Goal: Information Seeking & Learning: Learn about a topic

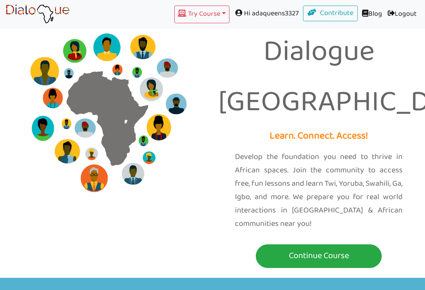
click at [360, 248] on p "Continue Course" at bounding box center [319, 255] width 122 height 15
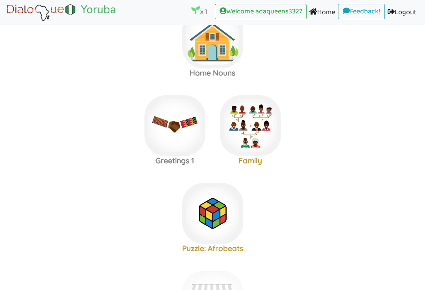
scroll to position [37, 0]
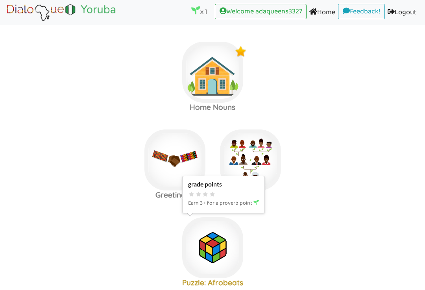
click at [207, 243] on img at bounding box center [212, 247] width 61 height 61
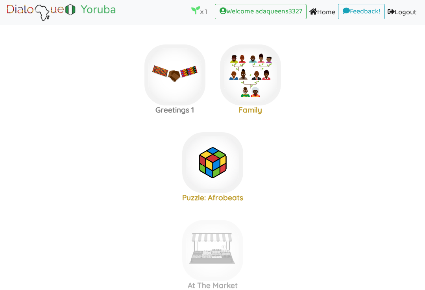
scroll to position [85, 0]
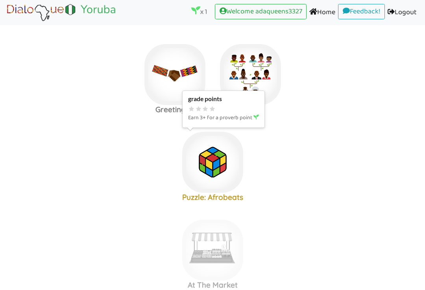
click at [206, 169] on img at bounding box center [212, 162] width 61 height 61
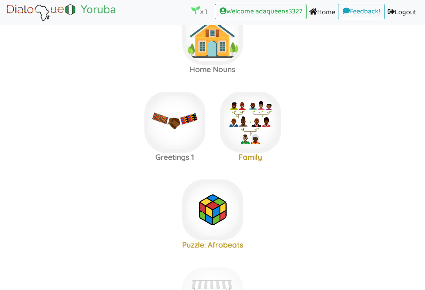
scroll to position [38, 0]
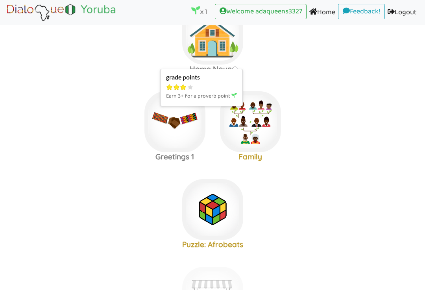
click at [221, 52] on img at bounding box center [212, 34] width 61 height 61
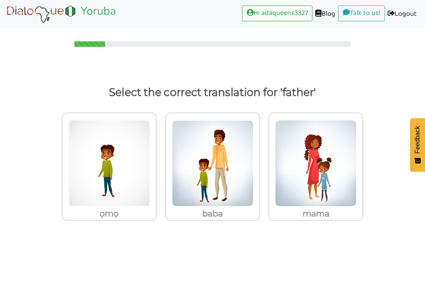
click at [213, 200] on img at bounding box center [212, 163] width 81 height 86
click at [259, 162] on input "baba" at bounding box center [262, 159] width 6 height 6
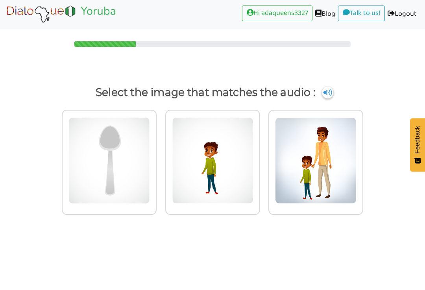
click at [317, 181] on img at bounding box center [315, 160] width 81 height 86
click at [362, 159] on input "radio" at bounding box center [365, 156] width 6 height 6
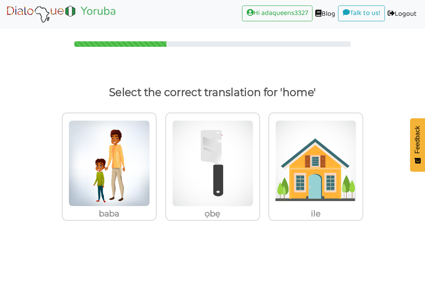
click at [323, 196] on img at bounding box center [315, 163] width 81 height 86
click at [362, 162] on input "ile" at bounding box center [365, 159] width 6 height 6
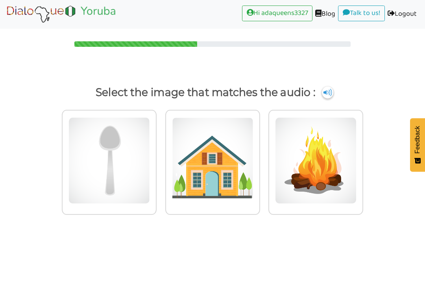
click at [226, 199] on img at bounding box center [212, 160] width 81 height 86
click at [259, 159] on input "radio" at bounding box center [262, 156] width 6 height 6
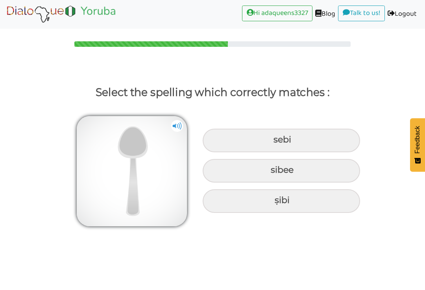
click at [178, 125] on img at bounding box center [177, 126] width 12 height 12
click at [266, 199] on div "ṣibi" at bounding box center [280, 201] width 157 height 24
click at [273, 199] on input "ṣibi" at bounding box center [275, 200] width 5 height 5
radio input "true"
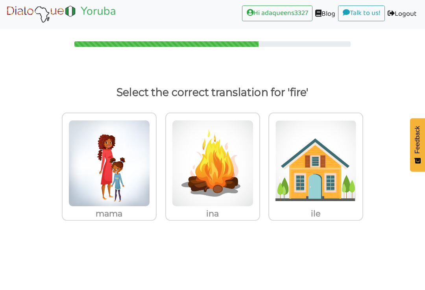
click at [241, 187] on img at bounding box center [212, 163] width 81 height 86
click at [259, 162] on input "ina" at bounding box center [262, 159] width 6 height 6
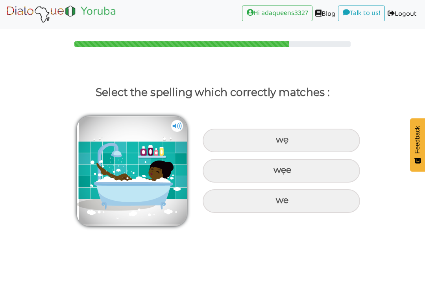
click at [324, 145] on div "wẹ" at bounding box center [280, 141] width 157 height 24
click at [279, 142] on input "wẹ" at bounding box center [276, 139] width 5 height 5
radio input "true"
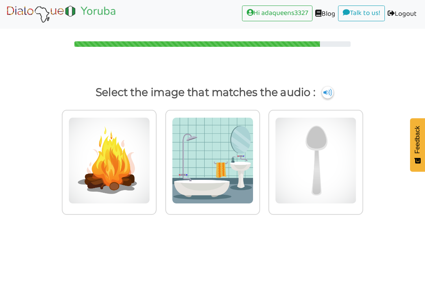
click at [99, 195] on img at bounding box center [108, 160] width 81 height 86
click at [156, 159] on input "radio" at bounding box center [159, 156] width 6 height 6
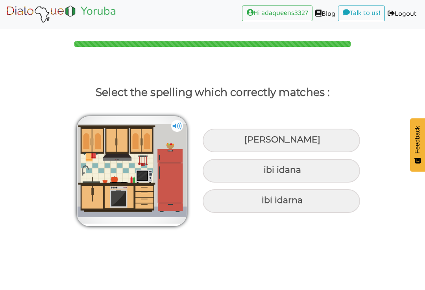
click at [169, 120] on img at bounding box center [132, 171] width 110 height 110
click at [215, 174] on div "ibi idana" at bounding box center [280, 171] width 157 height 24
click at [262, 173] on input "ibi idana" at bounding box center [264, 169] width 5 height 5
radio input "true"
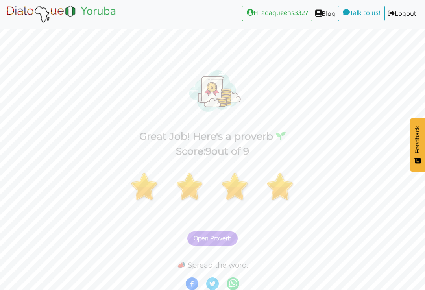
click at [188, 235] on button "Open Proverb" at bounding box center [212, 238] width 50 height 14
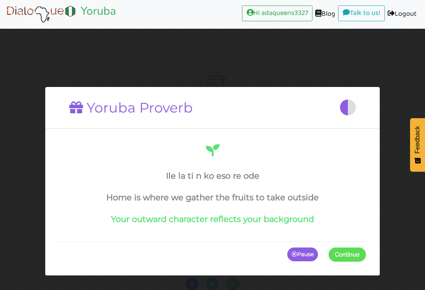
click at [350, 256] on span "Continue" at bounding box center [347, 254] width 25 height 7
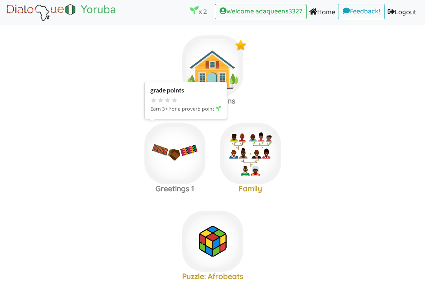
scroll to position [4, 0]
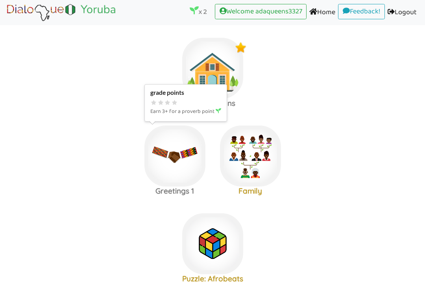
click at [186, 169] on img at bounding box center [174, 155] width 61 height 61
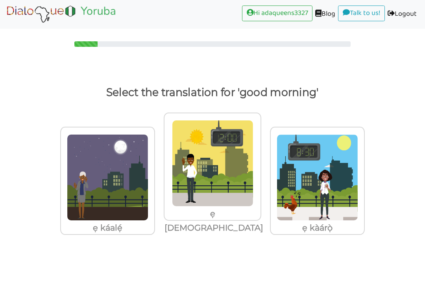
click at [323, 195] on img at bounding box center [316, 177] width 81 height 86
click at [364, 175] on input "ẹ kàárọ̀" at bounding box center [367, 172] width 6 height 6
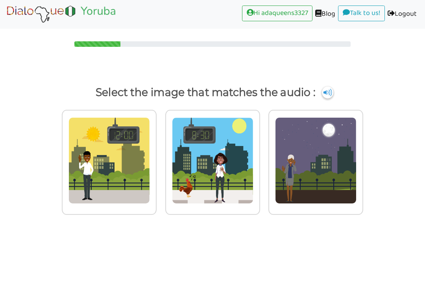
click at [231, 203] on img at bounding box center [212, 160] width 81 height 86
click at [259, 159] on input "radio" at bounding box center [262, 156] width 6 height 6
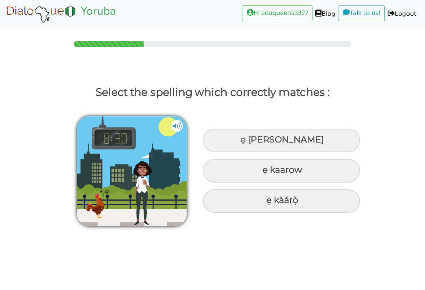
click at [267, 233] on body "Hi adaqueens3327 (current) Blog (current) Talk to us! (current) Logout (current…" at bounding box center [212, 145] width 425 height 290
click at [269, 202] on div "ẹ kàárọ̀" at bounding box center [280, 201] width 157 height 24
click at [269, 202] on input "ẹ kàárọ̀" at bounding box center [267, 200] width 5 height 5
radio input "true"
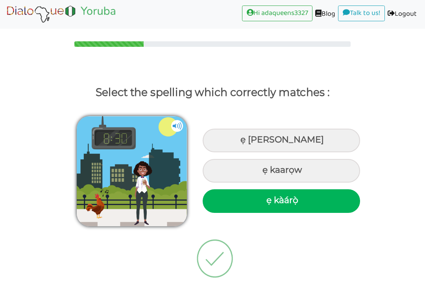
click at [215, 263] on img at bounding box center [215, 258] width 74 height 79
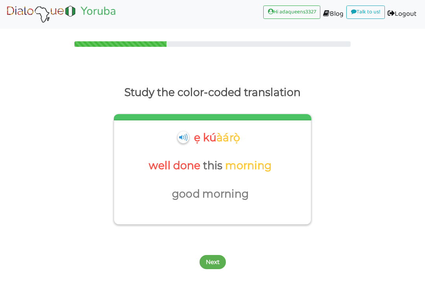
click at [212, 255] on button "Next" at bounding box center [212, 262] width 26 height 14
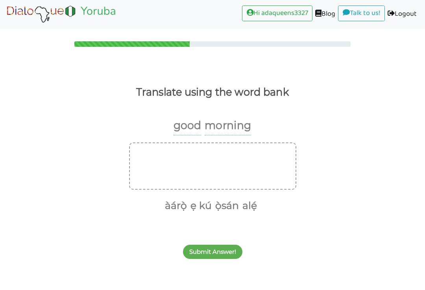
click at [192, 206] on button "ẹ kú" at bounding box center [200, 205] width 24 height 15
click at [216, 150] on button "ẹ kú" at bounding box center [211, 153] width 24 height 15
click at [190, 209] on button "ẹ kú" at bounding box center [200, 205] width 24 height 15
click at [215, 151] on button "ẹ kú" at bounding box center [211, 153] width 24 height 15
click at [200, 207] on button "ẹ kú" at bounding box center [200, 205] width 24 height 15
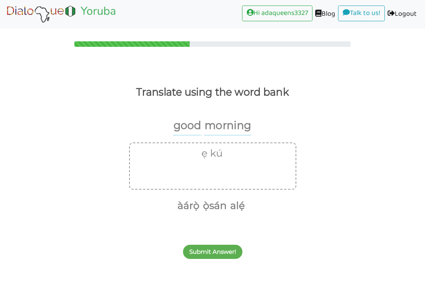
click at [184, 206] on button "àárọ̀" at bounding box center [187, 205] width 25 height 15
click at [219, 257] on button "Submit Answer!" at bounding box center [212, 252] width 59 height 14
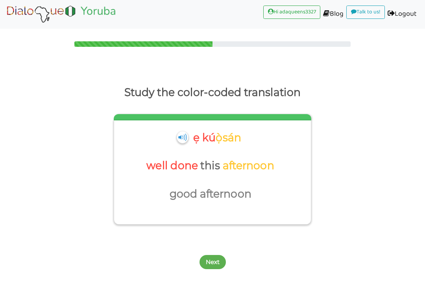
click at [219, 263] on button "Next" at bounding box center [212, 262] width 26 height 14
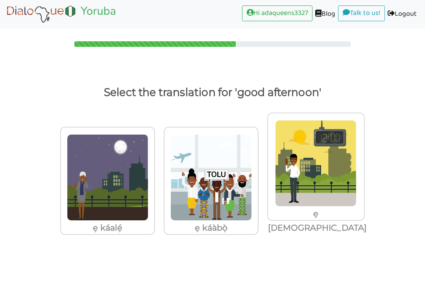
click at [225, 206] on img at bounding box center [210, 177] width 81 height 86
click at [258, 175] on input "ẹ káàbọ̀" at bounding box center [261, 172] width 6 height 6
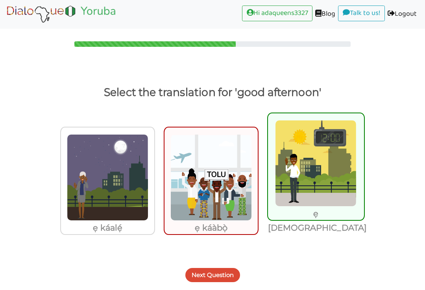
click at [257, 257] on div "Next Question" at bounding box center [212, 270] width 425 height 31
click at [226, 268] on button "Next Question" at bounding box center [212, 275] width 55 height 14
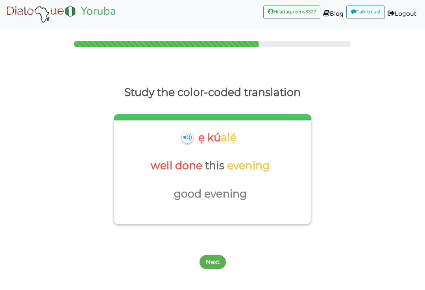
click at [216, 258] on button "Next" at bounding box center [212, 262] width 26 height 14
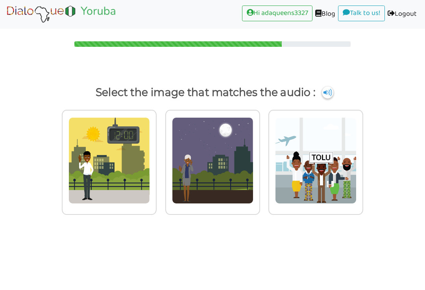
click at [333, 94] on img at bounding box center [327, 92] width 11 height 12
click at [229, 186] on img at bounding box center [212, 160] width 81 height 86
click at [259, 159] on input "radio" at bounding box center [262, 156] width 6 height 6
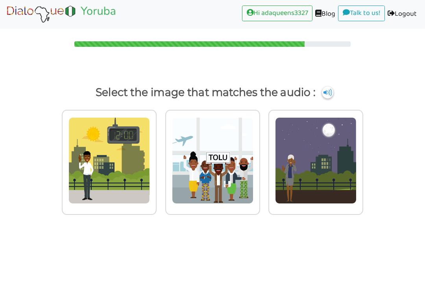
click at [330, 95] on img at bounding box center [327, 92] width 11 height 12
click at [337, 86] on p "Select the image that matches the audio :" at bounding box center [212, 92] width 403 height 19
click at [126, 187] on img at bounding box center [108, 160] width 81 height 86
click at [156, 159] on input "radio" at bounding box center [159, 156] width 6 height 6
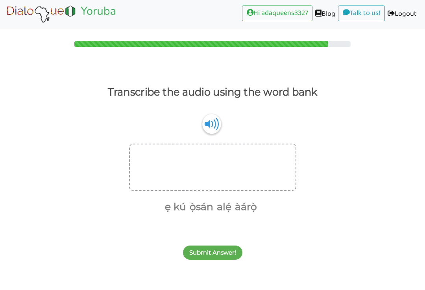
click at [175, 207] on button "ẹ kú" at bounding box center [174, 206] width 24 height 15
click at [235, 202] on button "àárọ̀" at bounding box center [232, 206] width 25 height 15
click at [223, 251] on button "Submit Answer!" at bounding box center [212, 252] width 59 height 14
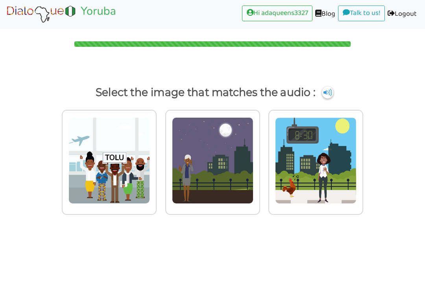
click at [333, 91] on img at bounding box center [327, 92] width 11 height 12
click at [333, 92] on img at bounding box center [327, 92] width 11 height 12
click at [314, 189] on img at bounding box center [315, 160] width 81 height 86
click at [362, 159] on input "radio" at bounding box center [365, 156] width 6 height 6
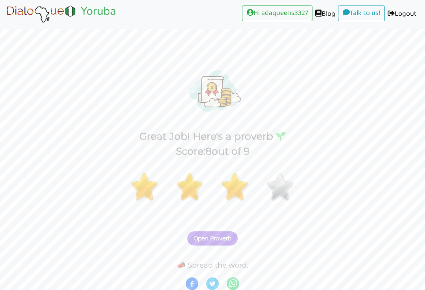
click at [208, 236] on span "Open Proverb" at bounding box center [212, 238] width 38 height 7
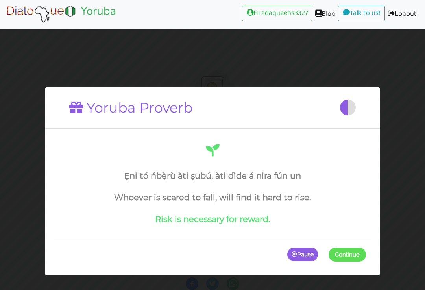
click at [339, 257] on span "Continue" at bounding box center [347, 254] width 25 height 7
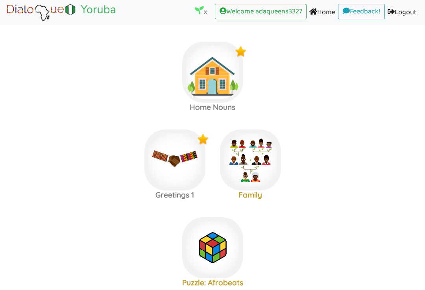
scroll to position [94, 0]
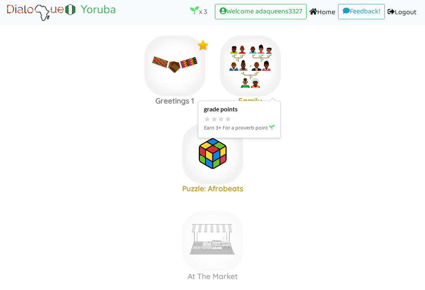
click at [262, 81] on img at bounding box center [250, 65] width 61 height 61
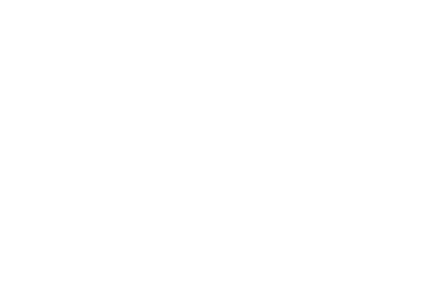
scroll to position [94, 0]
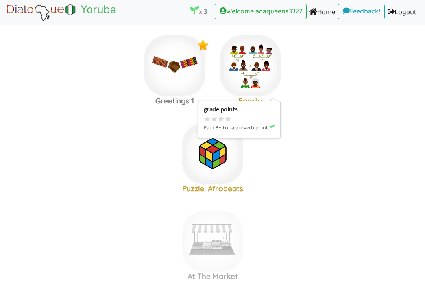
click at [232, 129] on img at bounding box center [212, 153] width 61 height 61
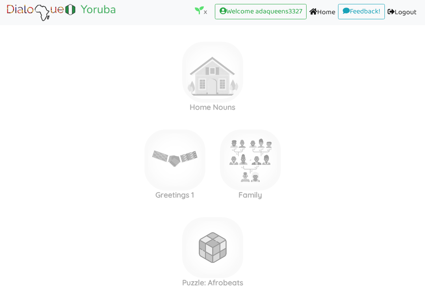
scroll to position [94, 0]
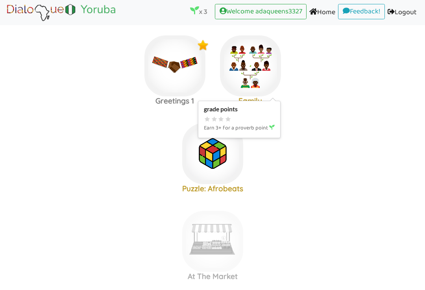
click at [221, 116] on icon at bounding box center [220, 119] width 7 height 6
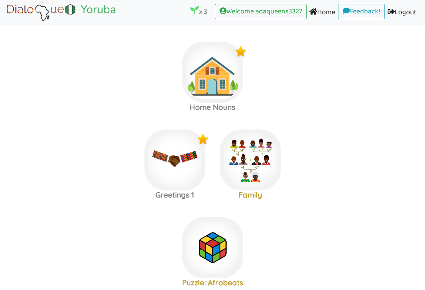
scroll to position [94, 0]
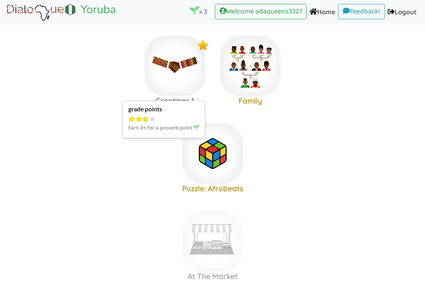
click at [192, 79] on img at bounding box center [174, 65] width 61 height 61
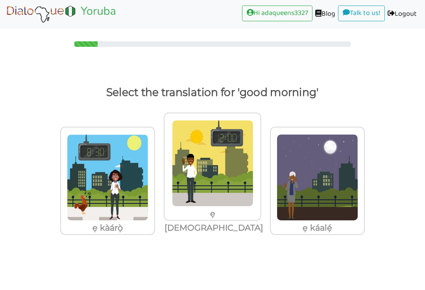
click at [96, 199] on img at bounding box center [107, 177] width 81 height 86
click at [154, 175] on input "ẹ kàárọ̀" at bounding box center [157, 172] width 6 height 6
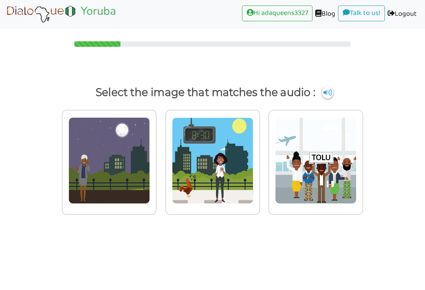
click at [329, 94] on img at bounding box center [327, 92] width 11 height 12
click at [333, 94] on img at bounding box center [327, 92] width 11 height 12
click at [333, 92] on img at bounding box center [327, 92] width 11 height 12
click at [331, 88] on img at bounding box center [327, 92] width 11 height 12
click at [331, 94] on img at bounding box center [327, 92] width 11 height 12
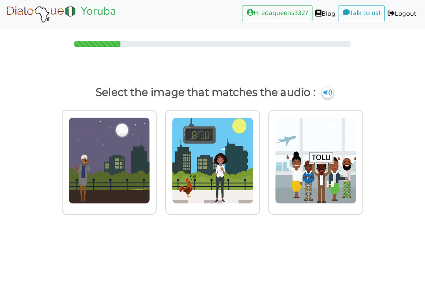
click at [340, 85] on p "Select the image that matches the audio :" at bounding box center [212, 92] width 403 height 19
click at [208, 176] on img at bounding box center [212, 160] width 81 height 86
click at [259, 159] on input "radio" at bounding box center [262, 156] width 6 height 6
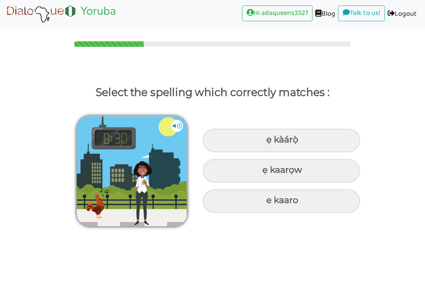
click at [328, 136] on div "ẹ kàárọ̀" at bounding box center [280, 141] width 157 height 24
click at [270, 137] on input "ẹ kàárọ̀" at bounding box center [267, 139] width 5 height 5
radio input "true"
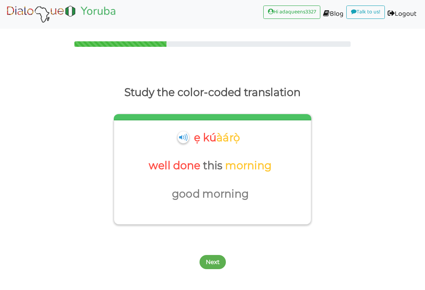
click at [212, 256] on button "Next" at bounding box center [212, 262] width 26 height 14
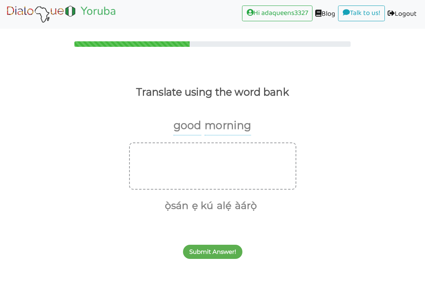
click at [423, 119] on div "good morning" at bounding box center [212, 129] width 425 height 27
click at [203, 200] on button "ẹ kú" at bounding box center [201, 205] width 24 height 15
click at [230, 198] on button "àárọ̀" at bounding box center [232, 205] width 25 height 15
click at [201, 251] on button "Submit Answer!" at bounding box center [212, 252] width 59 height 14
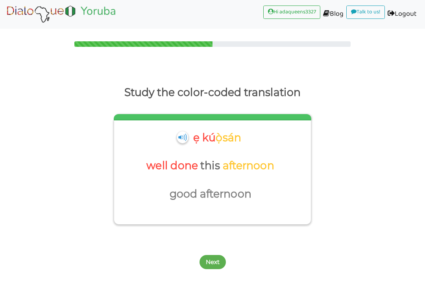
click at [218, 260] on button "Next" at bounding box center [212, 262] width 26 height 14
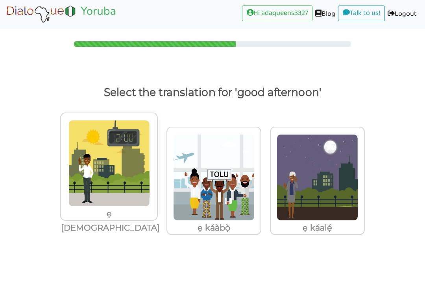
click at [85, 171] on img at bounding box center [108, 163] width 81 height 86
click at [156, 162] on input "ẹ káàsán" at bounding box center [159, 159] width 6 height 6
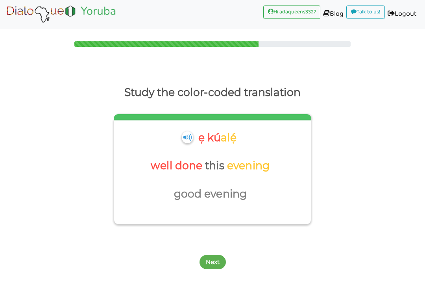
click at [207, 261] on button "Next" at bounding box center [212, 262] width 26 height 14
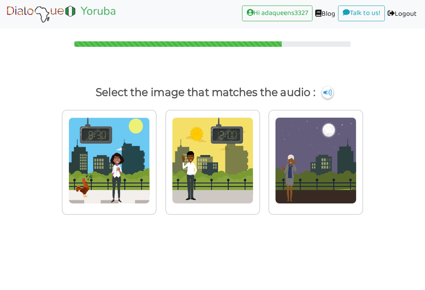
click at [331, 94] on img at bounding box center [327, 92] width 11 height 12
click at [135, 229] on label at bounding box center [108, 169] width 103 height 126
click at [156, 159] on input "radio" at bounding box center [159, 156] width 6 height 6
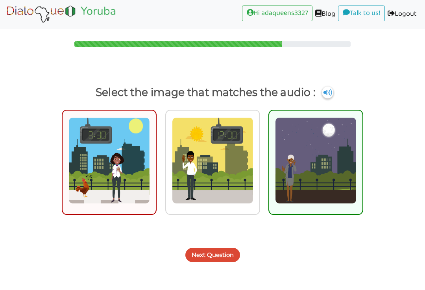
click at [320, 187] on img at bounding box center [315, 160] width 81 height 86
click at [362, 159] on input "radio" at bounding box center [365, 156] width 6 height 6
click at [223, 251] on button "Next Question" at bounding box center [212, 255] width 55 height 14
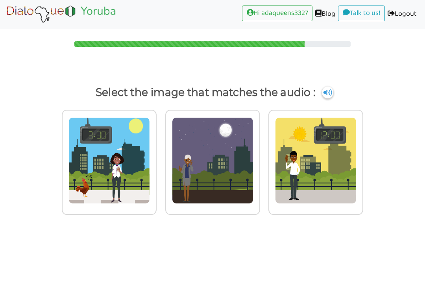
click at [333, 90] on img at bounding box center [327, 92] width 11 height 12
click at [333, 92] on img at bounding box center [327, 92] width 11 height 12
click at [333, 88] on img at bounding box center [327, 92] width 11 height 12
click at [333, 87] on img at bounding box center [327, 92] width 11 height 12
click at [333, 92] on img at bounding box center [327, 92] width 11 height 12
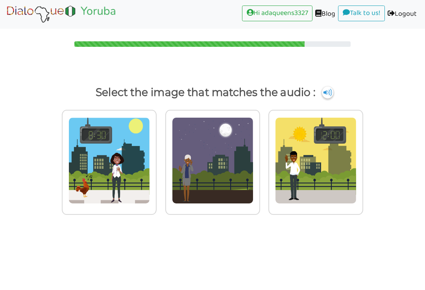
click at [333, 90] on img at bounding box center [327, 92] width 11 height 12
click at [323, 172] on img at bounding box center [315, 160] width 81 height 86
click at [362, 159] on input "radio" at bounding box center [365, 156] width 6 height 6
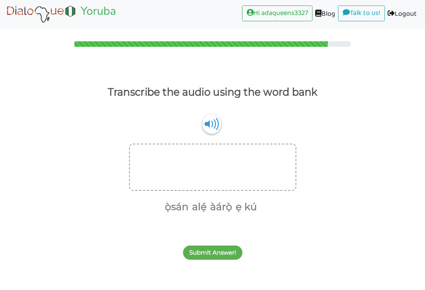
click at [245, 206] on button "ẹ kú" at bounding box center [245, 206] width 24 height 15
click at [235, 208] on button "àárọ̀" at bounding box center [232, 206] width 25 height 15
click at [208, 254] on button "Submit Answer!" at bounding box center [212, 252] width 59 height 14
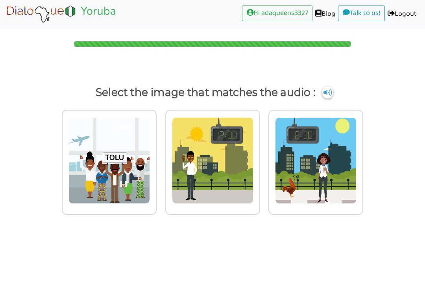
click at [333, 96] on img at bounding box center [327, 92] width 11 height 12
click at [326, 169] on img at bounding box center [315, 160] width 81 height 86
click at [362, 159] on input "radio" at bounding box center [365, 156] width 6 height 6
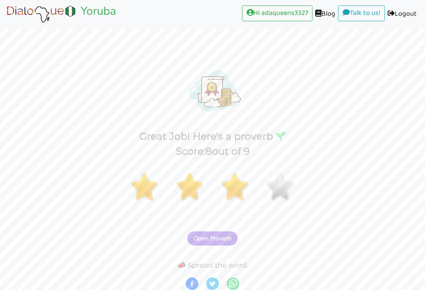
click at [215, 238] on span "Open Proverb" at bounding box center [212, 238] width 38 height 7
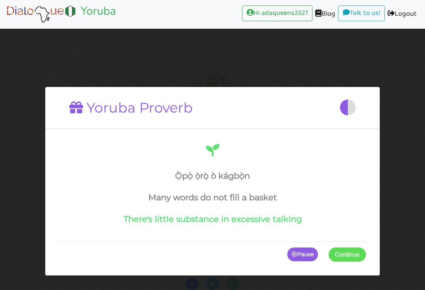
click at [345, 259] on button "Continue" at bounding box center [346, 254] width 37 height 14
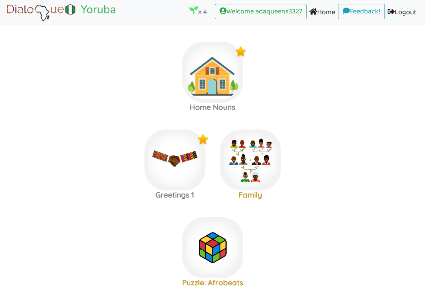
scroll to position [94, 0]
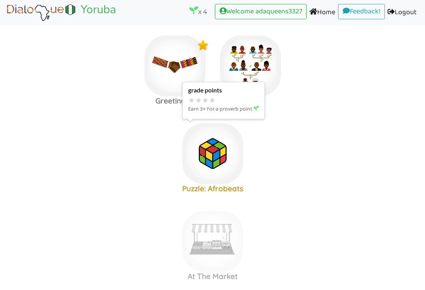
click at [221, 158] on img at bounding box center [212, 153] width 61 height 61
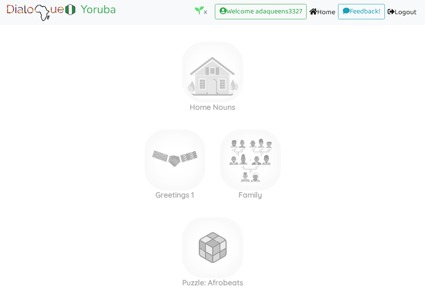
scroll to position [94, 0]
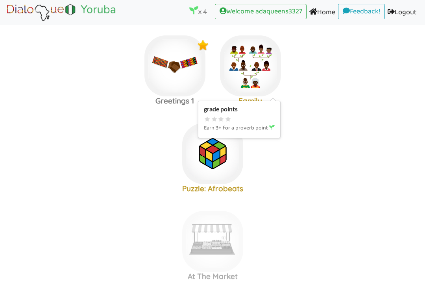
click at [228, 121] on icon at bounding box center [228, 119] width 7 height 6
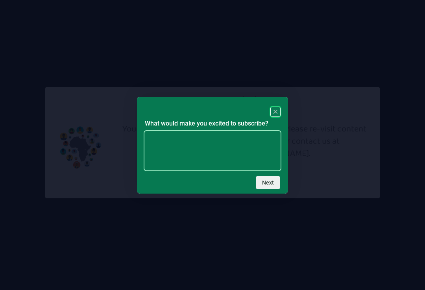
click at [169, 145] on textarea at bounding box center [212, 150] width 135 height 39
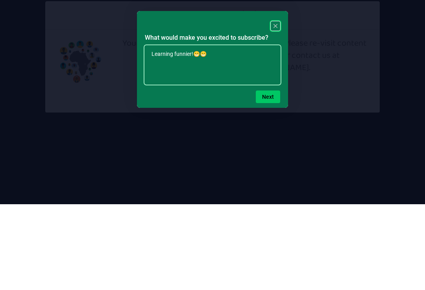
type textarea "Learning funnier!😁😁😁"
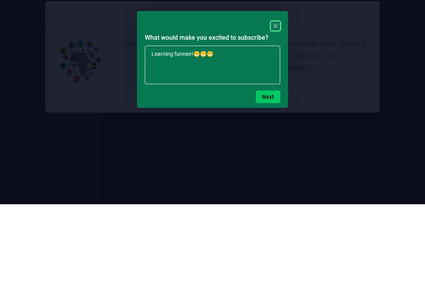
click at [278, 176] on button "Next" at bounding box center [268, 182] width 24 height 13
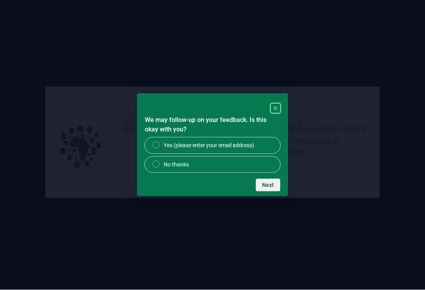
click at [216, 166] on label "No thanks" at bounding box center [212, 165] width 135 height 16
click at [161, 166] on input "No thanks" at bounding box center [158, 164] width 5 height 5
radio input "true"
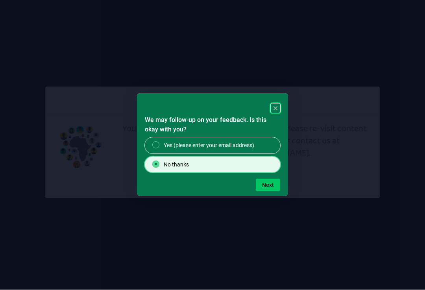
click at [271, 190] on button "Next" at bounding box center [268, 185] width 24 height 13
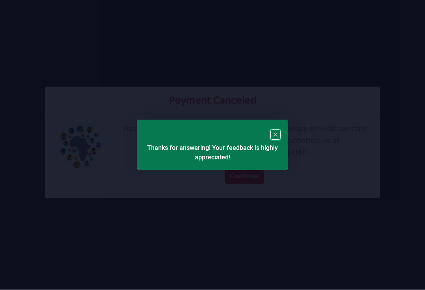
click at [277, 130] on rect "Close" at bounding box center [275, 134] width 9 height 9
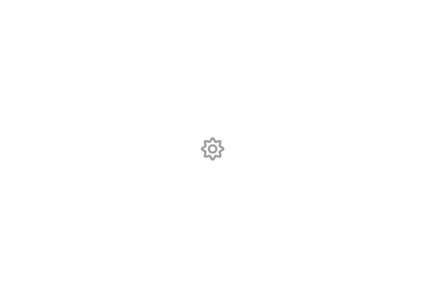
scroll to position [0, 0]
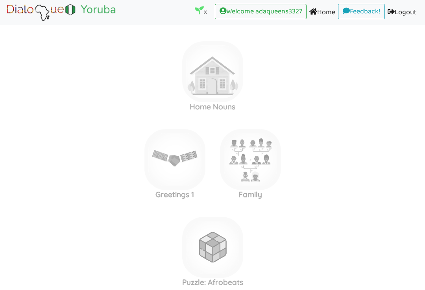
scroll to position [94, 0]
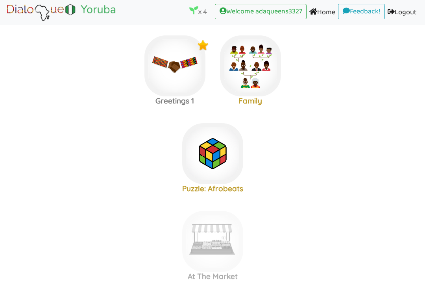
click at [329, 147] on label "Puzzle: Afrobeats" at bounding box center [212, 153] width 425 height 85
click at [211, 119] on icon at bounding box center [207, 119] width 7 height 6
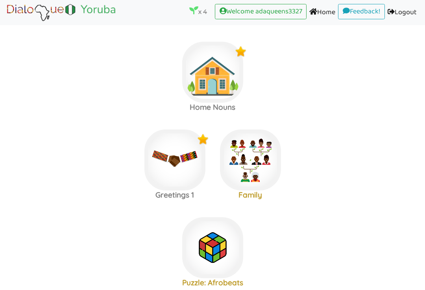
click at [316, 15] on link "Home (current)" at bounding box center [321, 13] width 31 height 18
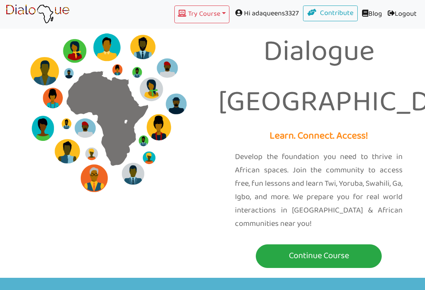
click at [345, 248] on p "Continue Course" at bounding box center [319, 255] width 122 height 15
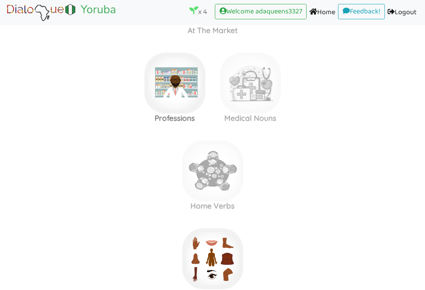
scroll to position [340, 0]
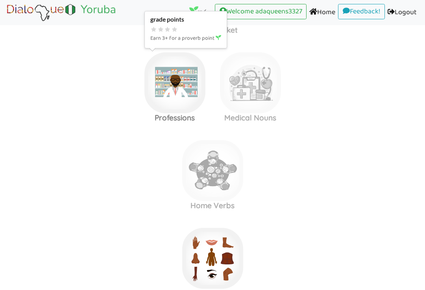
click at [177, 28] on icon at bounding box center [174, 30] width 7 height 6
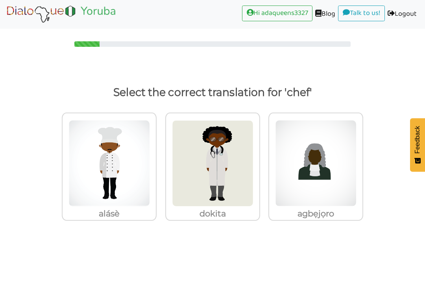
click at [98, 195] on img at bounding box center [108, 163] width 81 height 86
click at [156, 162] on input "alásè" at bounding box center [159, 159] width 6 height 6
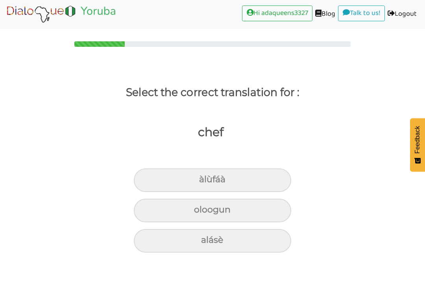
click at [239, 243] on div "alásè" at bounding box center [212, 241] width 157 height 24
click at [207, 243] on input "alásè" at bounding box center [204, 239] width 5 height 5
radio input "true"
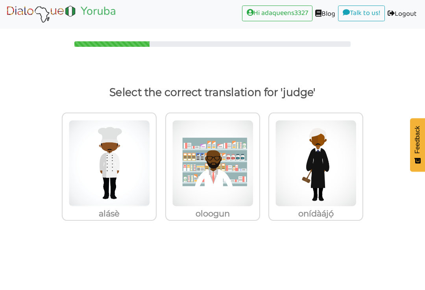
click at [320, 188] on img at bounding box center [315, 163] width 81 height 86
click at [362, 162] on input "onídàájọ́" at bounding box center [365, 159] width 6 height 6
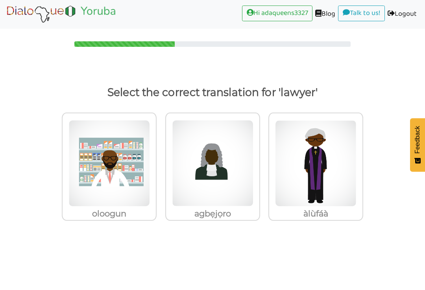
click at [215, 213] on p "agbẹjọro" at bounding box center [212, 213] width 93 height 14
click at [259, 162] on input "agbẹjọro" at bounding box center [262, 159] width 6 height 6
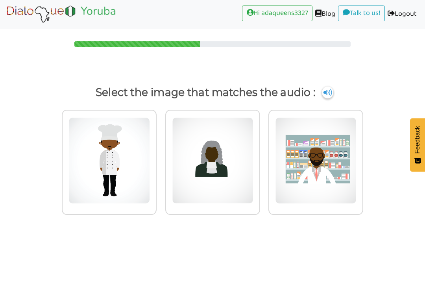
click at [219, 171] on img at bounding box center [212, 160] width 81 height 86
click at [259, 159] on input "radio" at bounding box center [262, 156] width 6 height 6
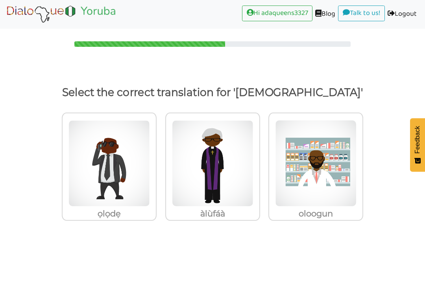
click at [228, 188] on img at bounding box center [212, 163] width 81 height 86
click at [259, 162] on input "àlùfáà" at bounding box center [262, 159] width 6 height 6
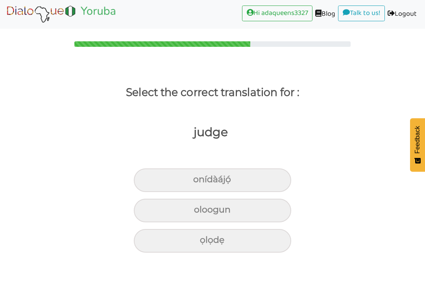
click at [242, 248] on div "ọlọdẹ" at bounding box center [212, 241] width 157 height 24
click at [206, 243] on input "ọlọdẹ" at bounding box center [203, 239] width 5 height 5
radio input "true"
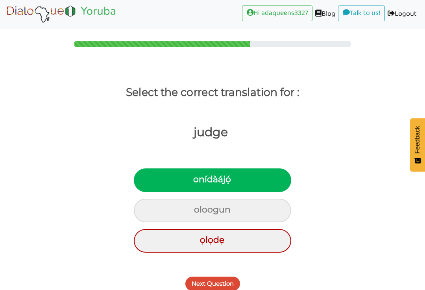
click at [218, 283] on button "Next Question" at bounding box center [212, 283] width 55 height 14
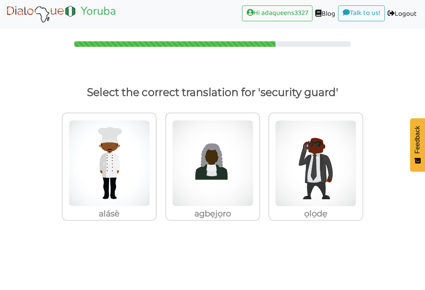
click at [320, 203] on img at bounding box center [315, 163] width 81 height 86
click at [362, 162] on input "ọlọdẹ" at bounding box center [365, 159] width 6 height 6
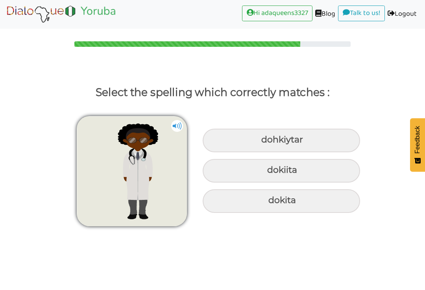
click at [304, 199] on div "dokita" at bounding box center [280, 201] width 157 height 24
click at [272, 199] on input "dokita" at bounding box center [269, 200] width 5 height 5
radio input "true"
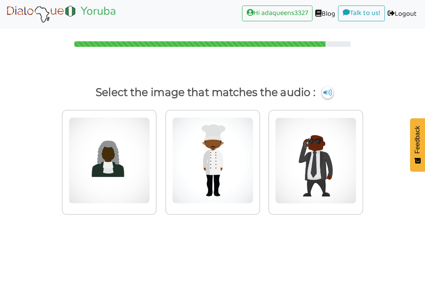
click at [307, 175] on img at bounding box center [315, 160] width 81 height 86
click at [362, 159] on input "radio" at bounding box center [365, 156] width 6 height 6
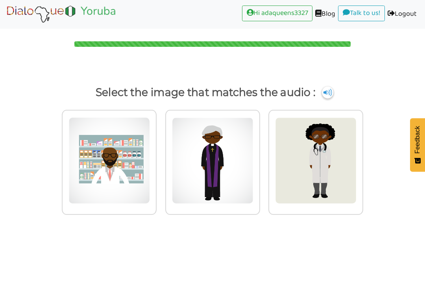
click at [343, 92] on p "Select the image that matches the audio :" at bounding box center [212, 92] width 403 height 19
click at [223, 194] on img at bounding box center [212, 160] width 81 height 86
click at [259, 159] on input "radio" at bounding box center [262, 156] width 6 height 6
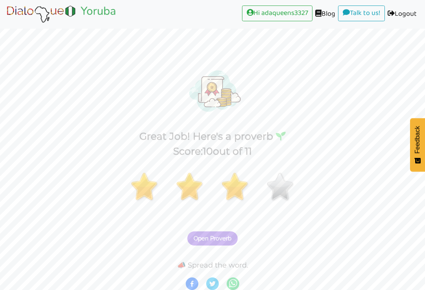
click at [219, 236] on span "Open Proverb" at bounding box center [212, 238] width 38 height 7
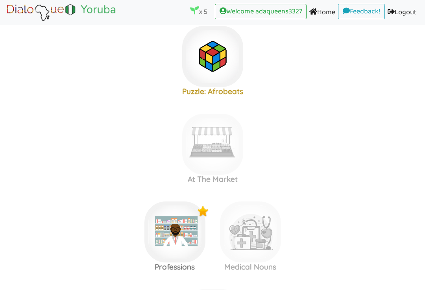
scroll to position [193, 0]
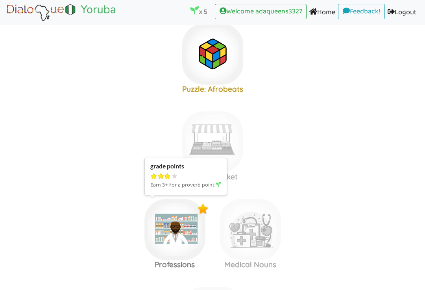
click at [175, 178] on icon at bounding box center [174, 176] width 7 height 6
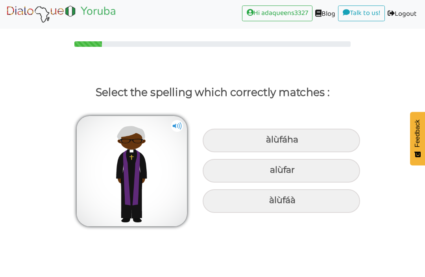
click at [182, 126] on img at bounding box center [177, 126] width 12 height 12
click at [260, 208] on div "àlùfáà" at bounding box center [280, 201] width 157 height 24
click at [267, 203] on input "àlùfáà" at bounding box center [269, 200] width 5 height 5
radio input "true"
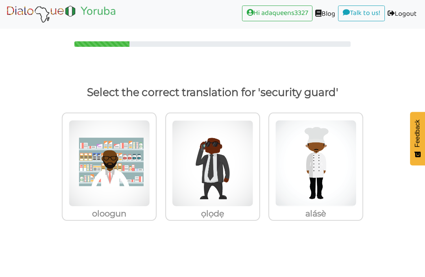
click at [230, 195] on img at bounding box center [212, 163] width 81 height 86
click at [259, 162] on input "ọlọdẹ" at bounding box center [262, 159] width 6 height 6
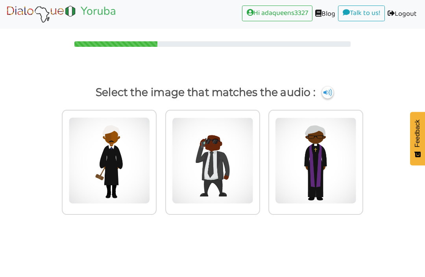
click at [232, 191] on img at bounding box center [212, 160] width 81 height 86
click at [259, 159] on input "radio" at bounding box center [262, 156] width 6 height 6
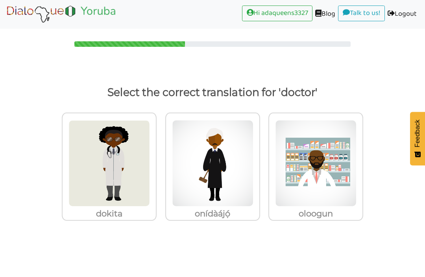
click at [293, 174] on img at bounding box center [315, 163] width 81 height 86
click at [362, 162] on input "oloogun" at bounding box center [365, 159] width 6 height 6
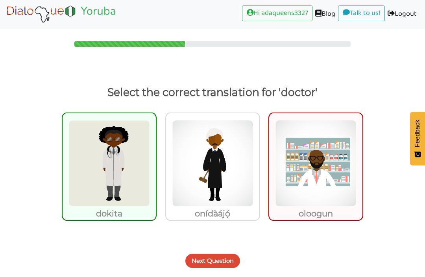
click at [215, 266] on button "Next Question" at bounding box center [212, 261] width 55 height 14
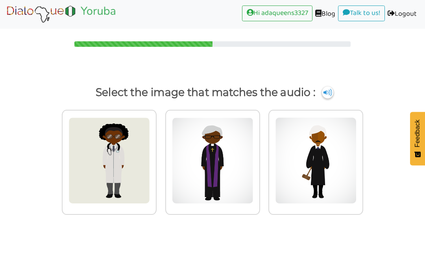
click at [333, 92] on img at bounding box center [327, 92] width 11 height 12
click at [118, 198] on img at bounding box center [108, 160] width 81 height 86
click at [156, 159] on input "radio" at bounding box center [159, 156] width 6 height 6
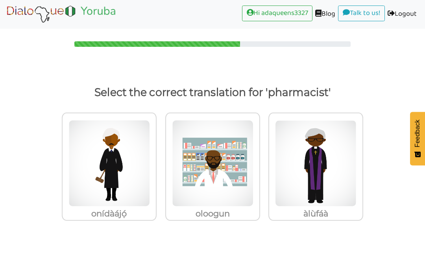
click at [214, 194] on img at bounding box center [212, 163] width 81 height 86
click at [259, 162] on input "oloogun" at bounding box center [262, 159] width 6 height 6
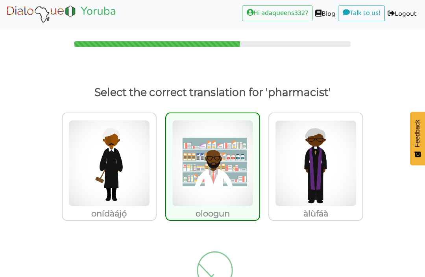
click at [258, 274] on div at bounding box center [212, 273] width 425 height 65
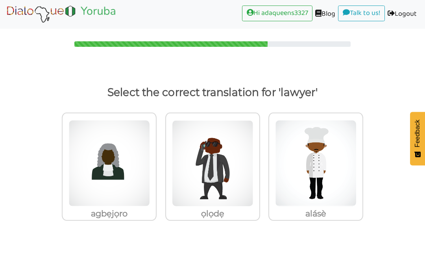
click at [137, 206] on img at bounding box center [108, 163] width 81 height 86
click at [156, 162] on input "agbẹjọro" at bounding box center [159, 159] width 6 height 6
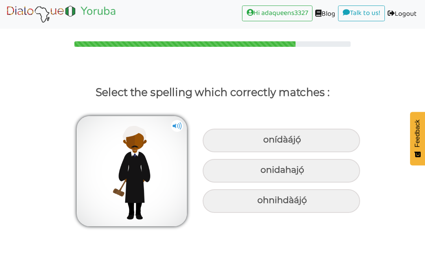
click at [180, 126] on img at bounding box center [177, 126] width 12 height 12
click at [171, 128] on img at bounding box center [177, 126] width 12 height 12
click at [176, 129] on img at bounding box center [177, 126] width 12 height 12
click at [177, 129] on img at bounding box center [177, 126] width 12 height 12
click at [304, 140] on div "onídàájọ́" at bounding box center [280, 141] width 157 height 24
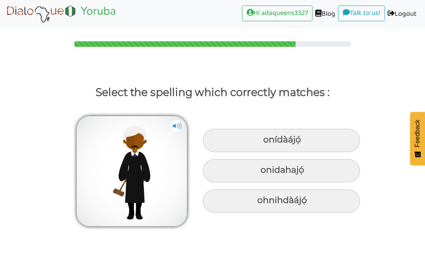
click at [267, 140] on input "onídàájọ́" at bounding box center [263, 139] width 5 height 5
radio input "true"
